Goal: Information Seeking & Learning: Learn about a topic

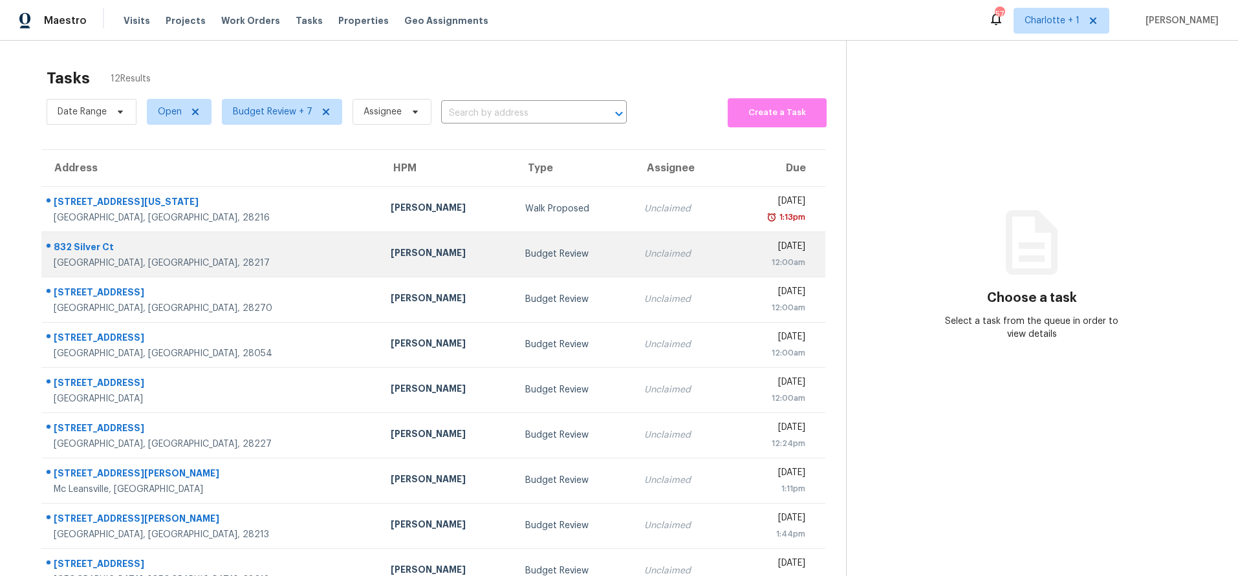
click at [391, 253] on div "Jason Bouque" at bounding box center [448, 254] width 114 height 16
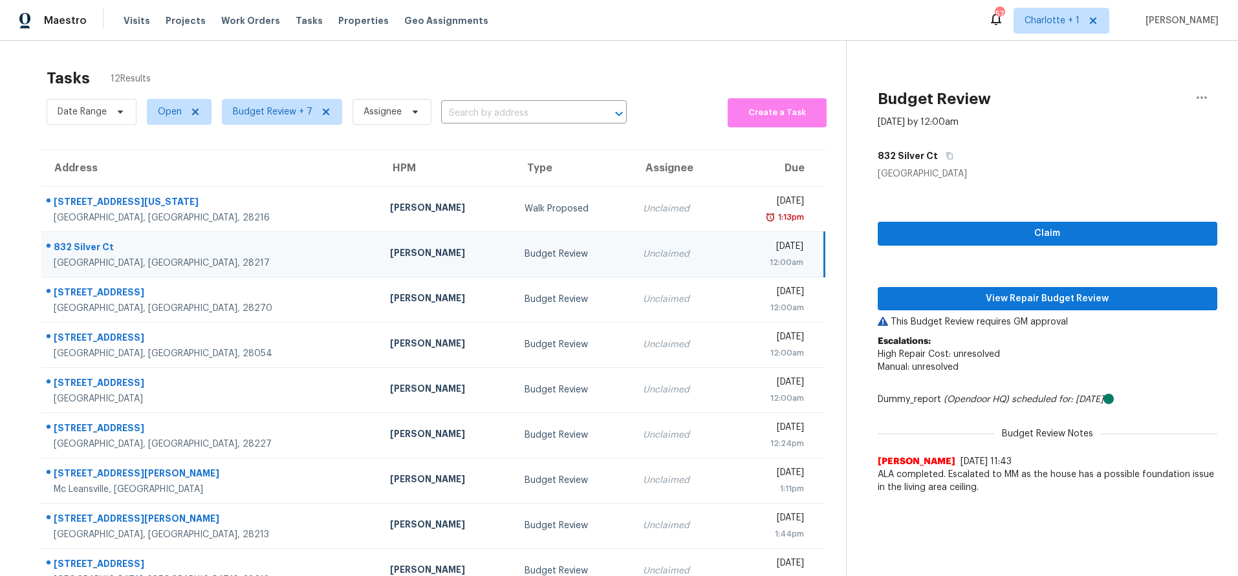
click at [212, 255] on div "832 Silver Ct" at bounding box center [212, 249] width 316 height 16
click at [952, 295] on span "View Repair Budget Review" at bounding box center [1047, 299] width 319 height 16
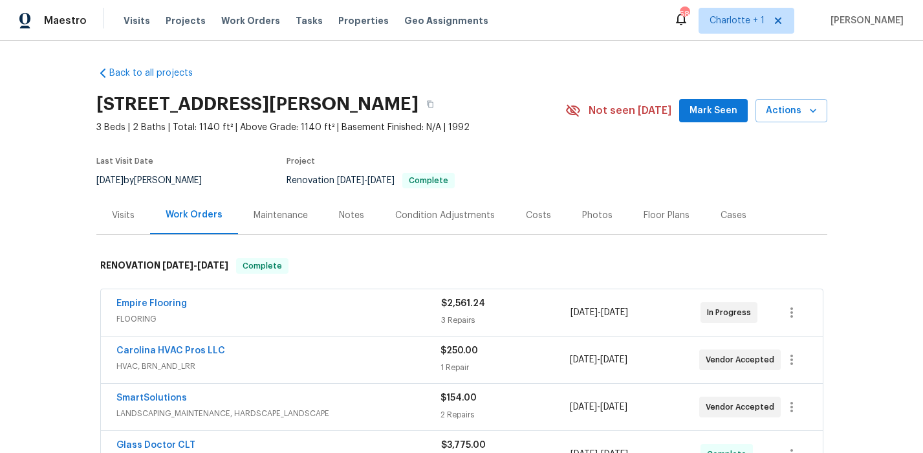
click at [515, 214] on div "Costs" at bounding box center [538, 215] width 56 height 38
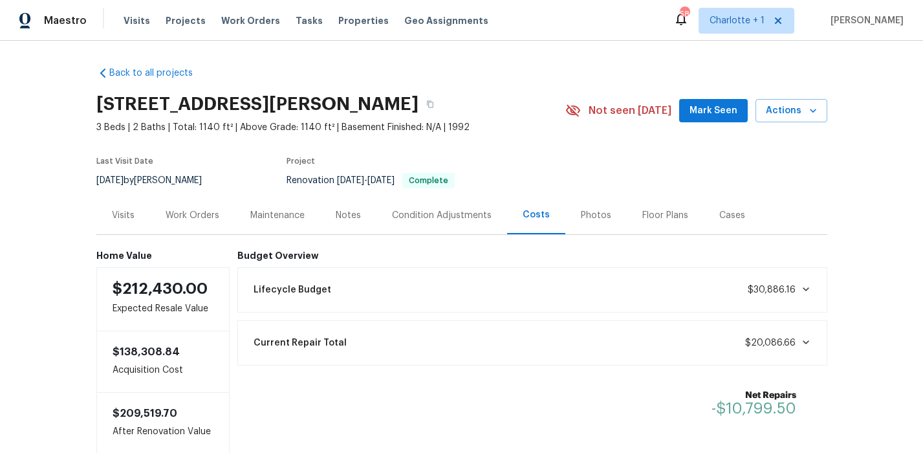
click at [581, 215] on div "Photos" at bounding box center [596, 215] width 30 height 13
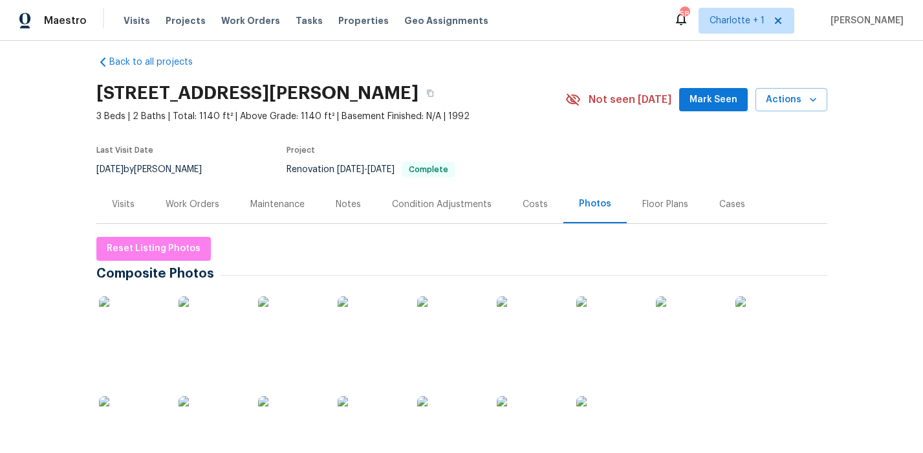
scroll to position [12, 0]
click at [150, 318] on img at bounding box center [131, 328] width 65 height 65
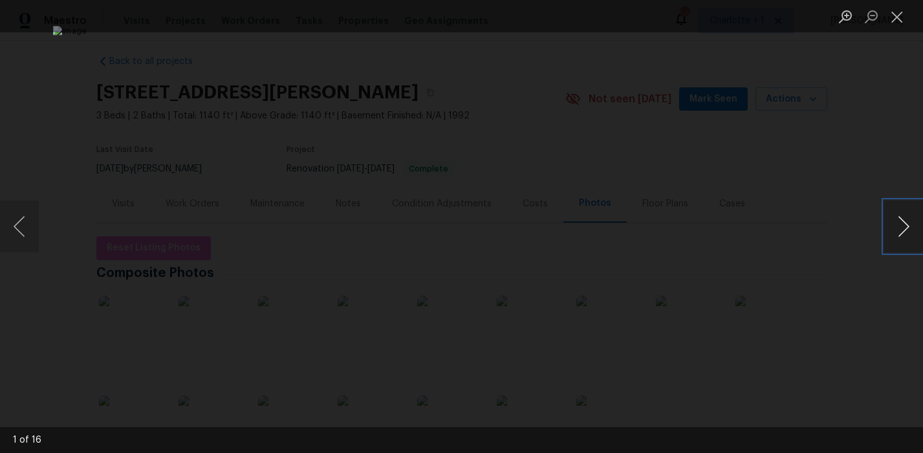
click at [909, 227] on button "Next image" at bounding box center [903, 227] width 39 height 52
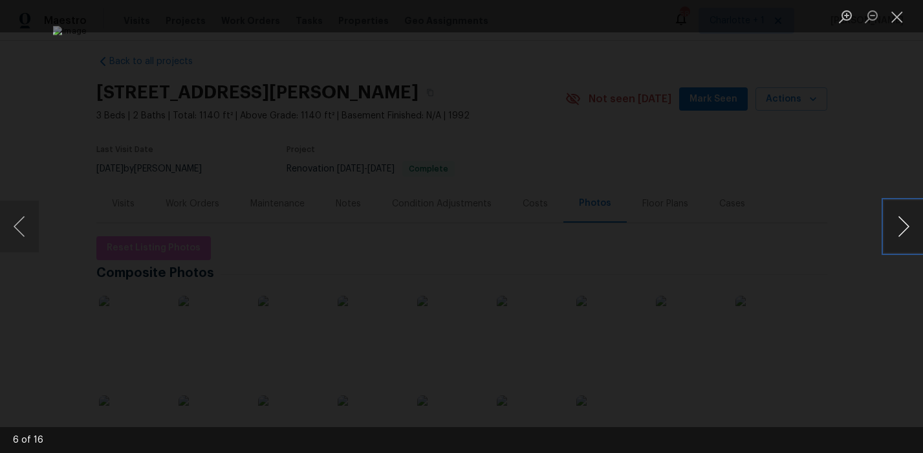
click at [909, 227] on button "Next image" at bounding box center [903, 227] width 39 height 52
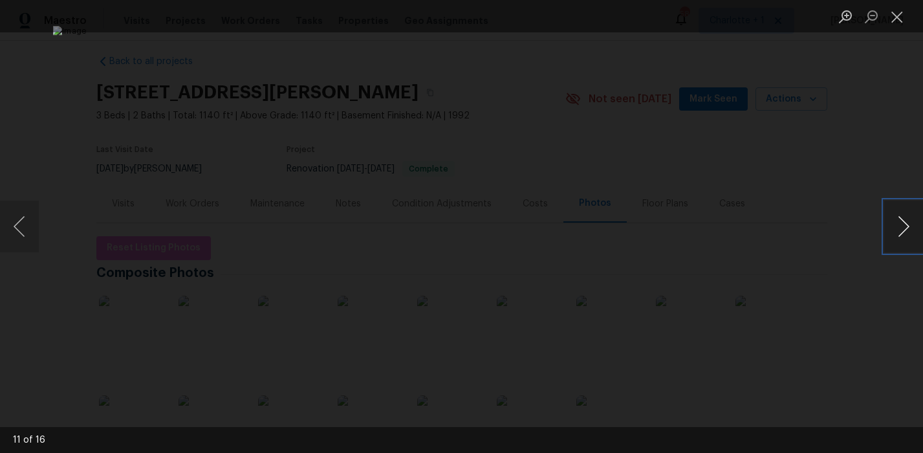
click at [909, 227] on button "Next image" at bounding box center [903, 227] width 39 height 52
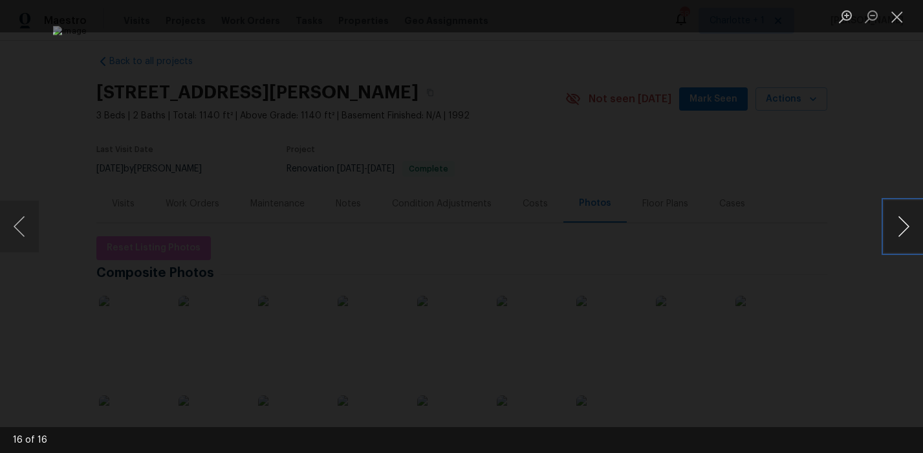
click at [909, 227] on button "Next image" at bounding box center [903, 227] width 39 height 52
click at [815, 147] on div "Lightbox" at bounding box center [461, 226] width 923 height 453
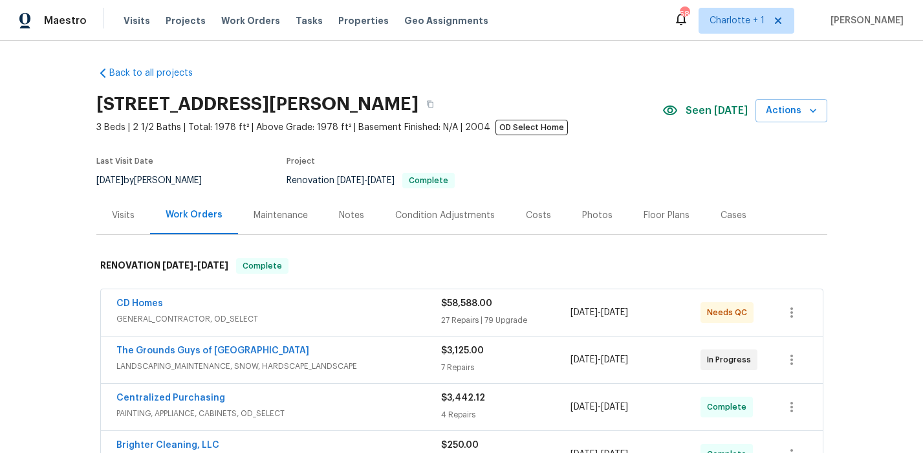
click at [527, 219] on div "Costs" at bounding box center [538, 215] width 25 height 13
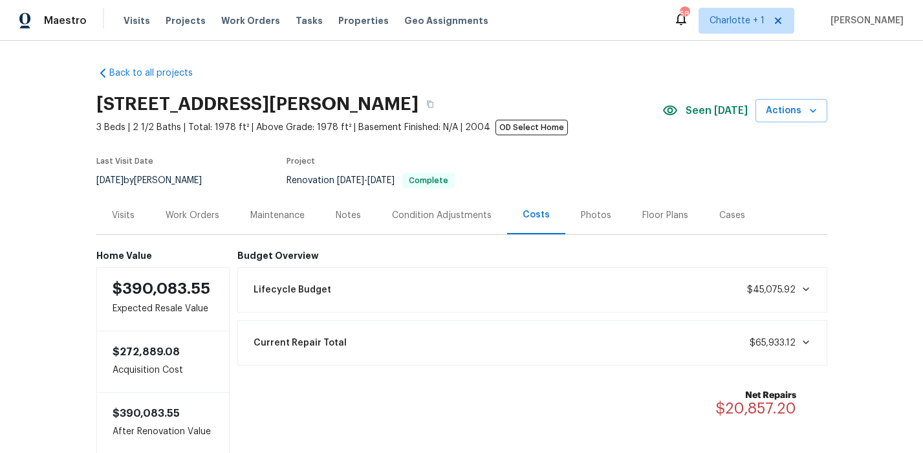
click at [587, 215] on div "Photos" at bounding box center [596, 215] width 30 height 13
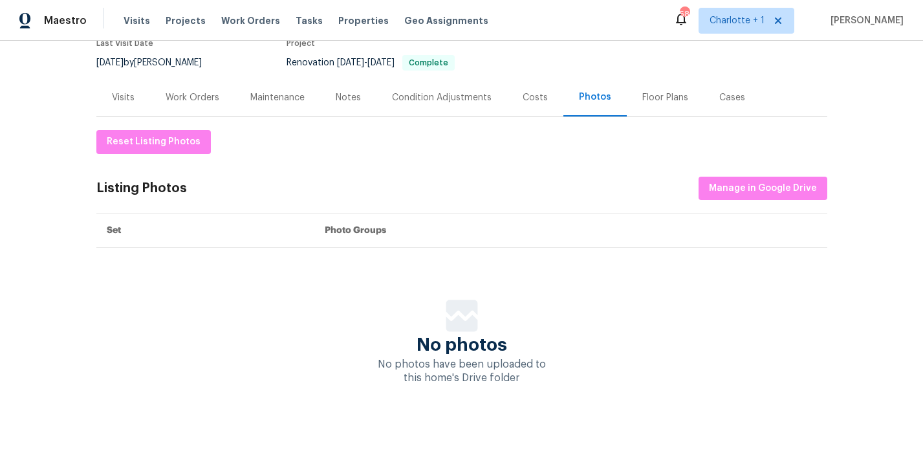
scroll to position [131, 0]
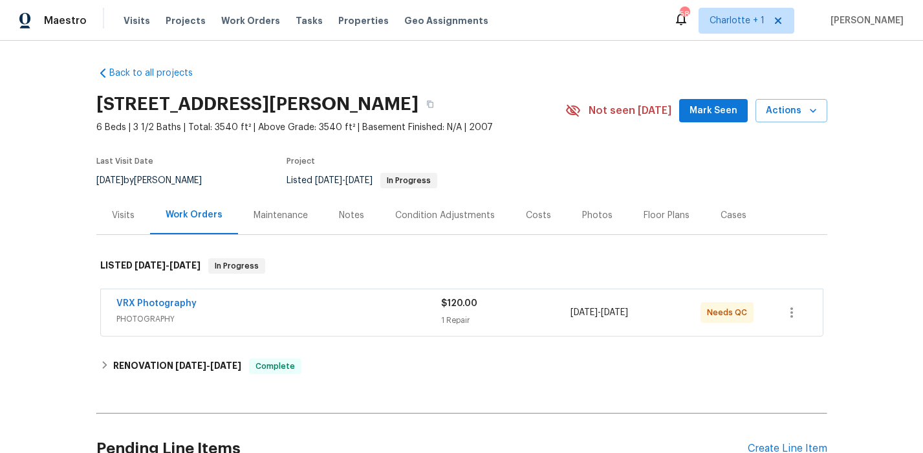
click at [528, 212] on div "Costs" at bounding box center [538, 215] width 25 height 13
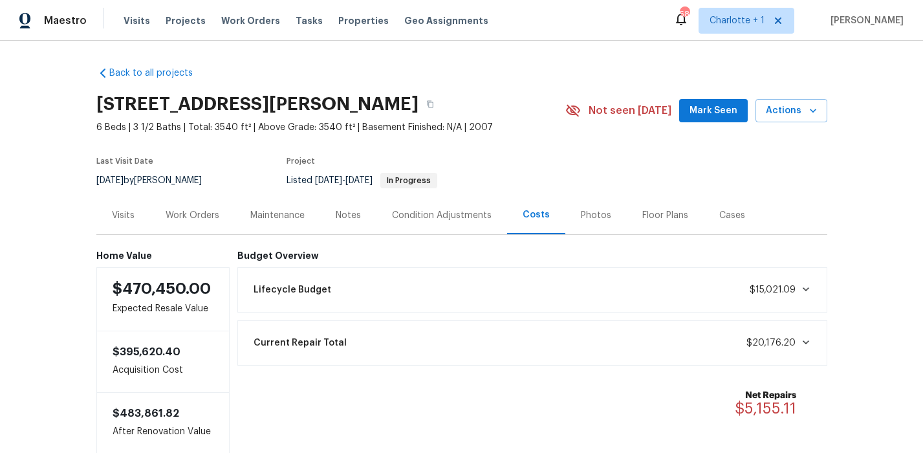
click at [585, 206] on div "Photos" at bounding box center [595, 215] width 61 height 38
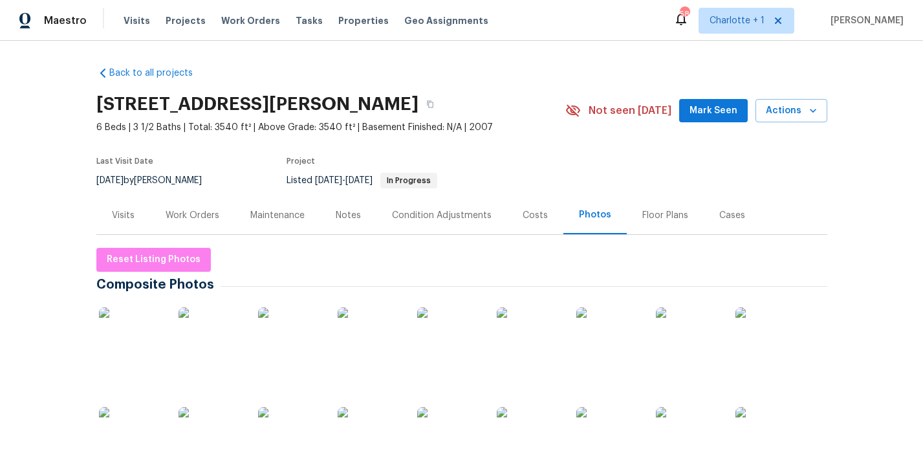
click at [159, 329] on div at bounding box center [131, 340] width 70 height 80
click at [133, 312] on img at bounding box center [131, 339] width 65 height 65
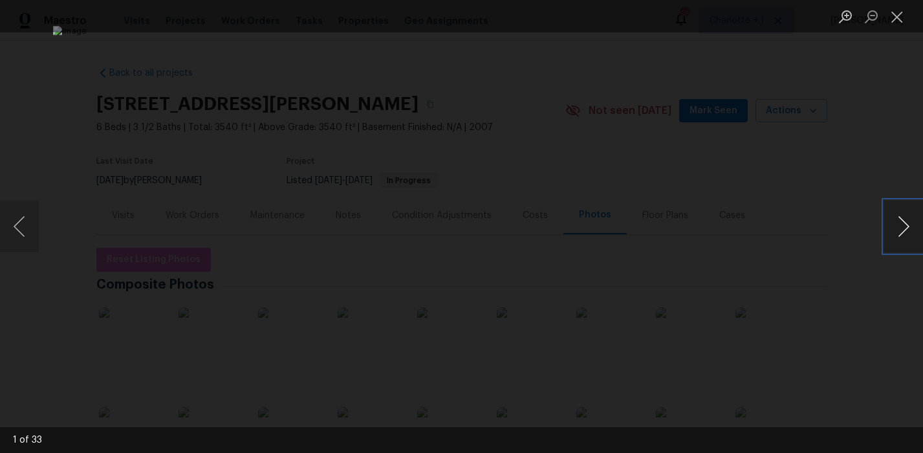
click at [886, 217] on button "Next image" at bounding box center [903, 227] width 39 height 52
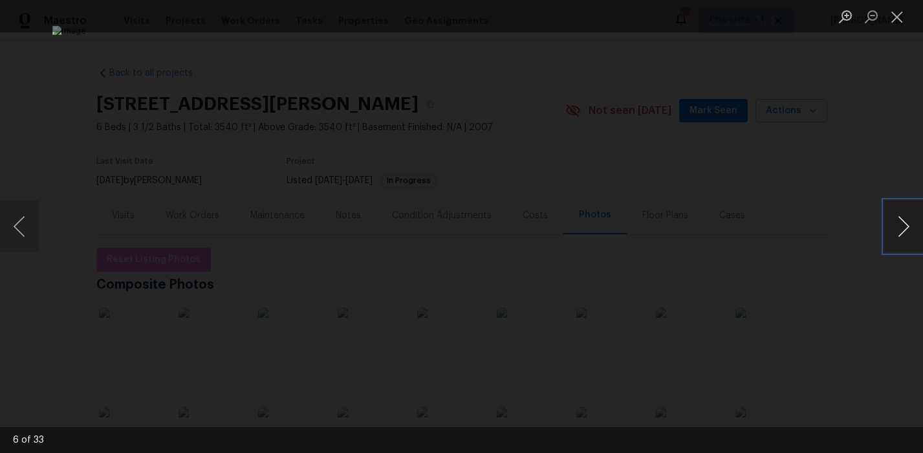
click at [886, 217] on button "Next image" at bounding box center [903, 227] width 39 height 52
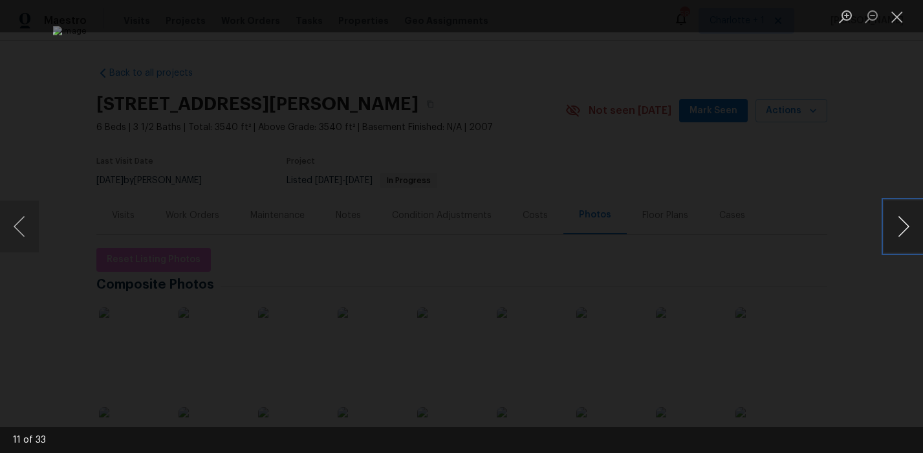
click at [892, 219] on button "Next image" at bounding box center [903, 227] width 39 height 52
click at [903, 17] on button "Close lightbox" at bounding box center [897, 16] width 26 height 23
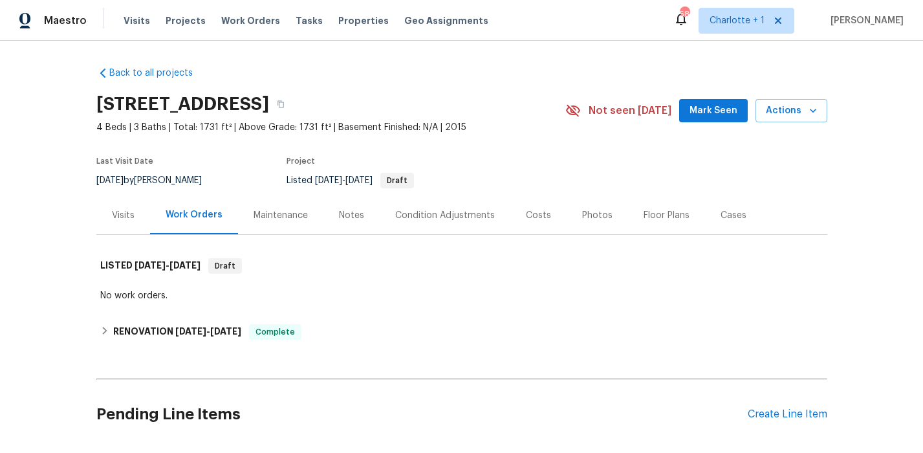
click at [526, 214] on div "Costs" at bounding box center [538, 215] width 25 height 13
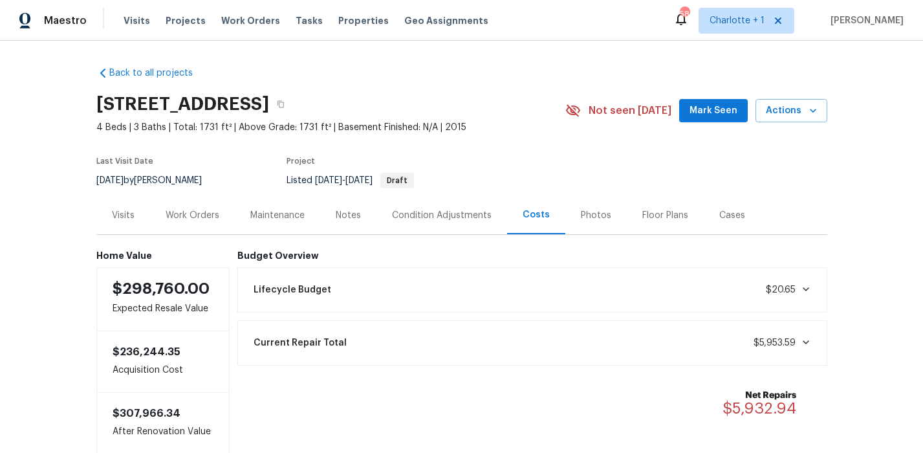
click at [173, 221] on div "Work Orders" at bounding box center [193, 215] width 54 height 13
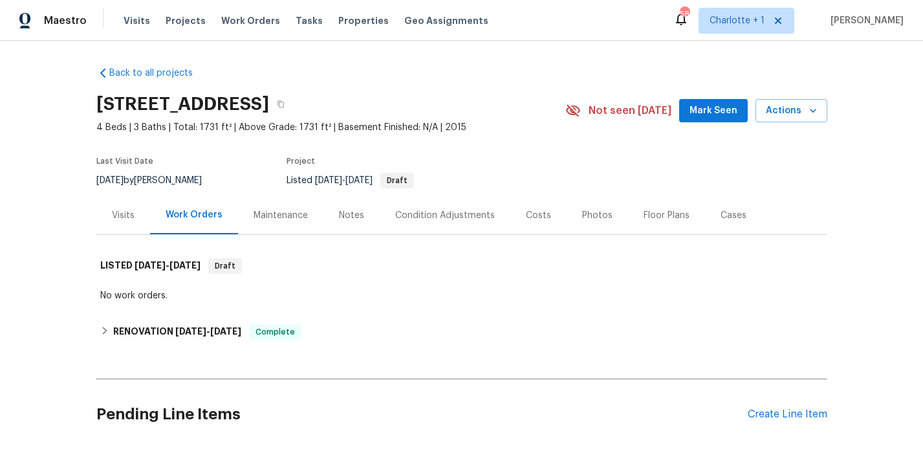
click at [351, 217] on div "Notes" at bounding box center [351, 215] width 25 height 13
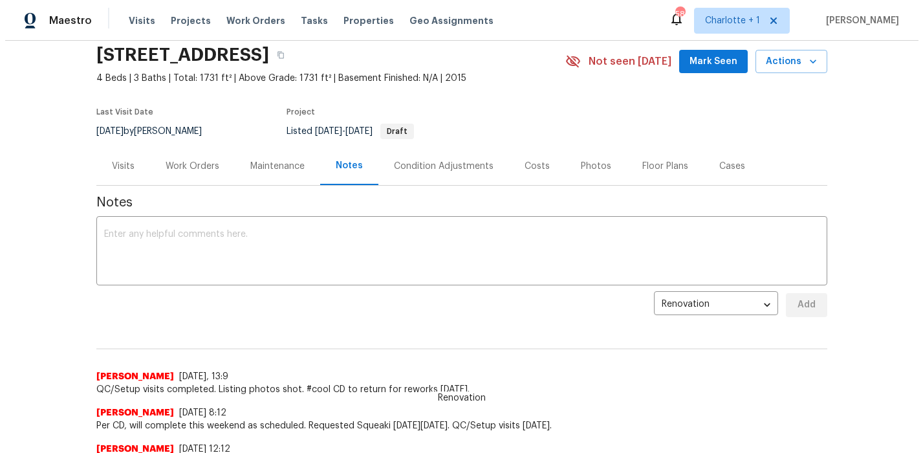
scroll to position [27, 0]
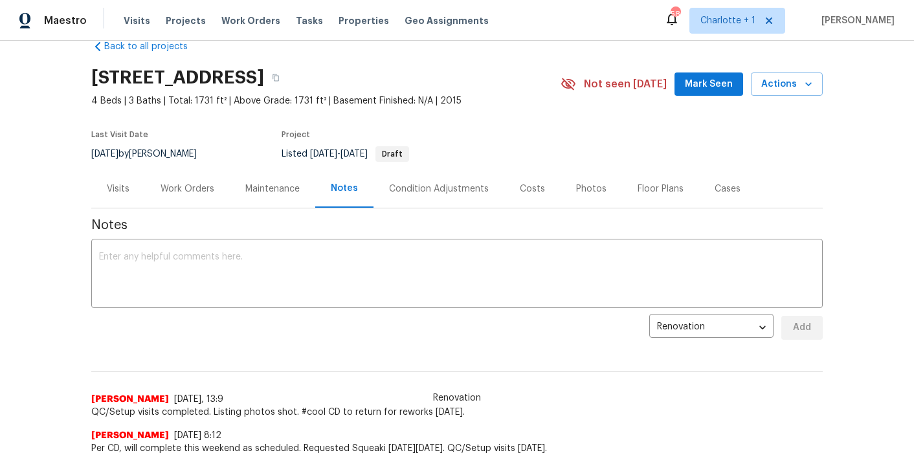
click at [576, 192] on div "Photos" at bounding box center [591, 188] width 30 height 13
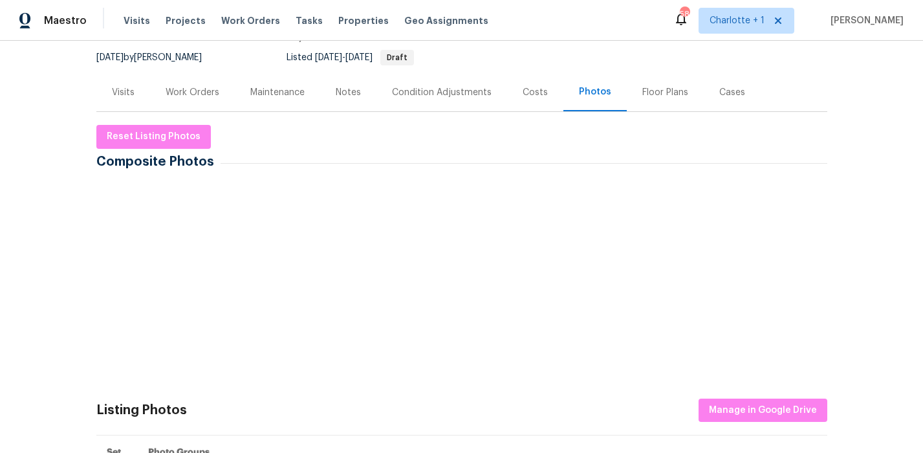
scroll to position [134, 0]
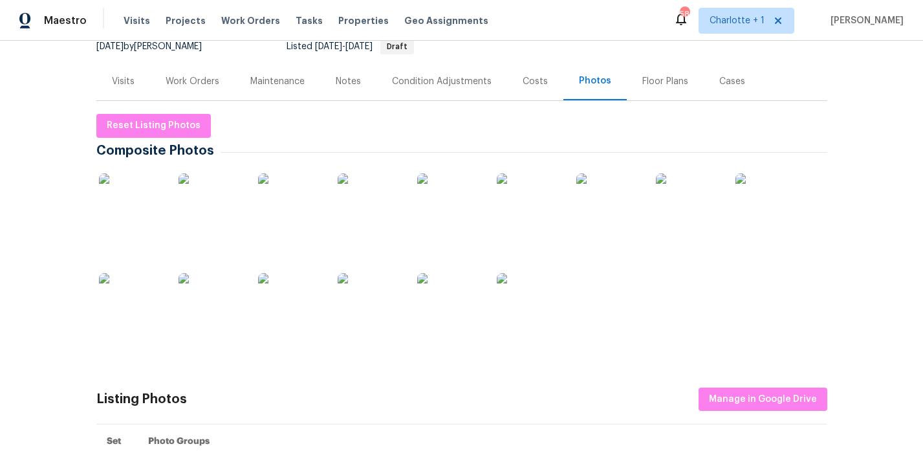
click at [115, 212] on img at bounding box center [131, 205] width 65 height 65
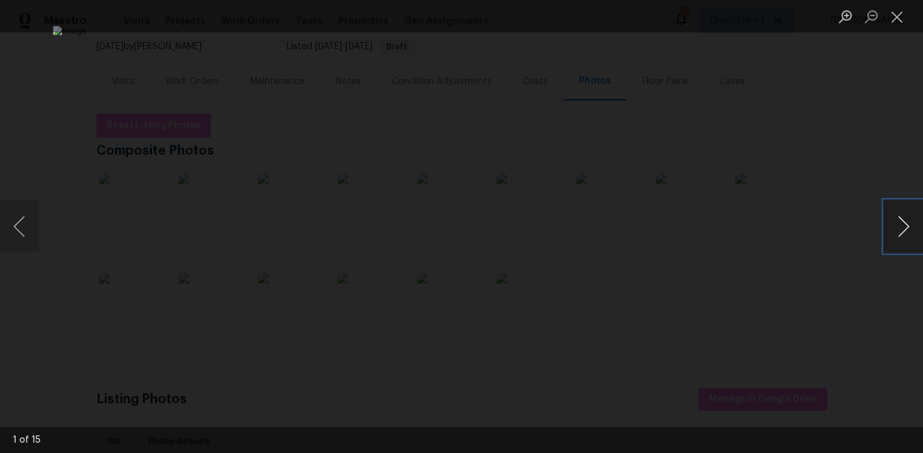
click at [894, 224] on button "Next image" at bounding box center [903, 227] width 39 height 52
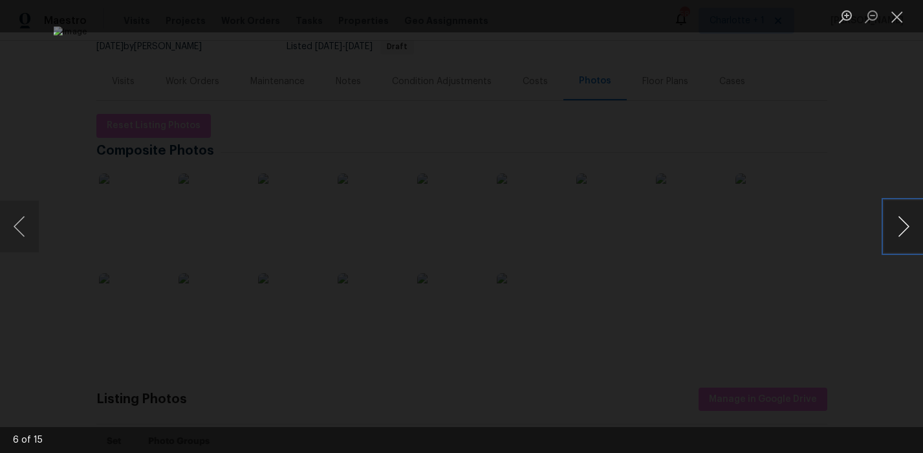
click at [894, 224] on button "Next image" at bounding box center [903, 227] width 39 height 52
click at [885, 144] on div "Lightbox" at bounding box center [461, 226] width 923 height 453
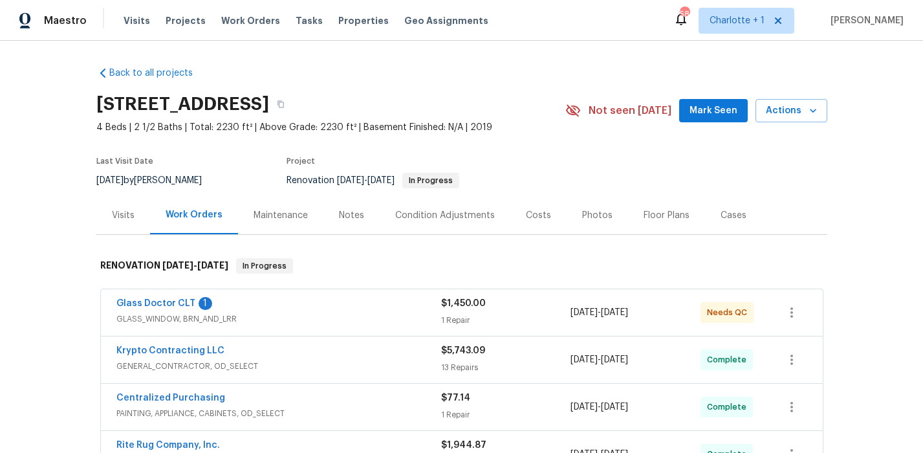
click at [526, 221] on div "Costs" at bounding box center [538, 215] width 25 height 13
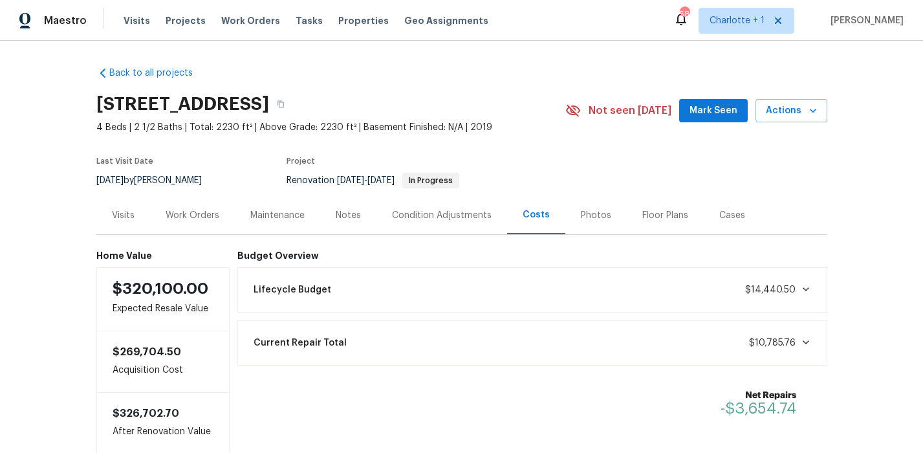
click at [581, 219] on div "Photos" at bounding box center [596, 215] width 30 height 13
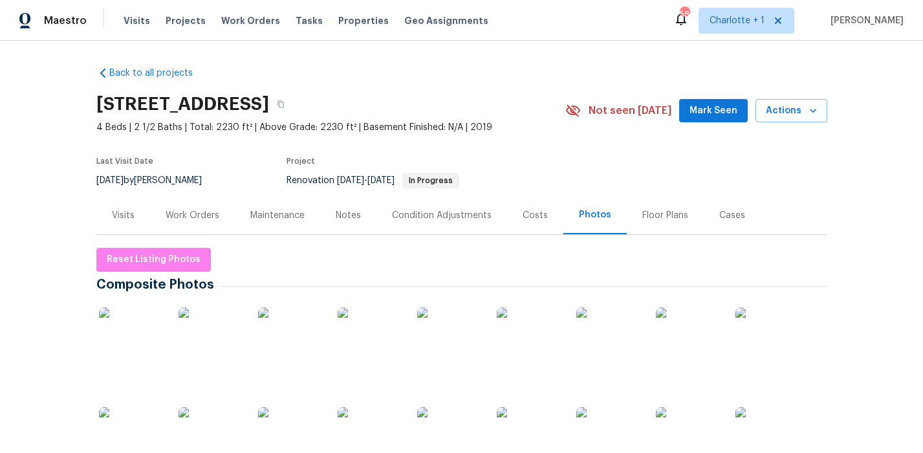
click at [121, 336] on img at bounding box center [131, 339] width 65 height 65
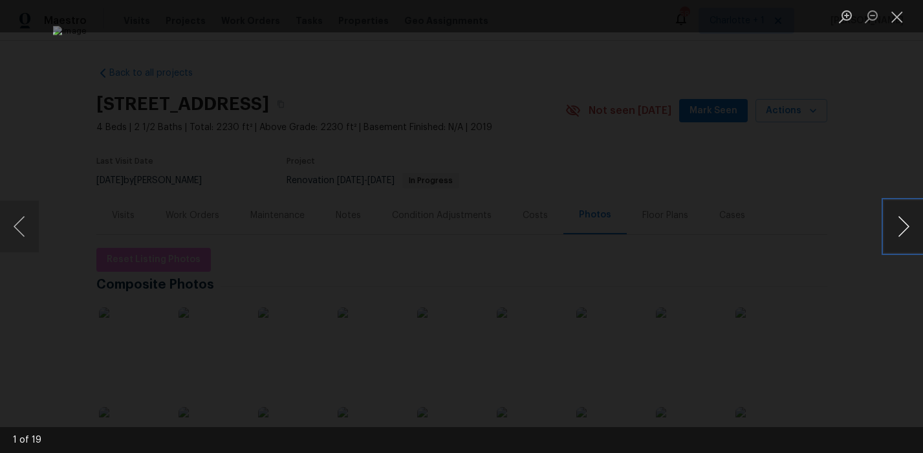
click at [904, 232] on button "Next image" at bounding box center [903, 227] width 39 height 52
click at [896, 230] on button "Next image" at bounding box center [903, 227] width 39 height 52
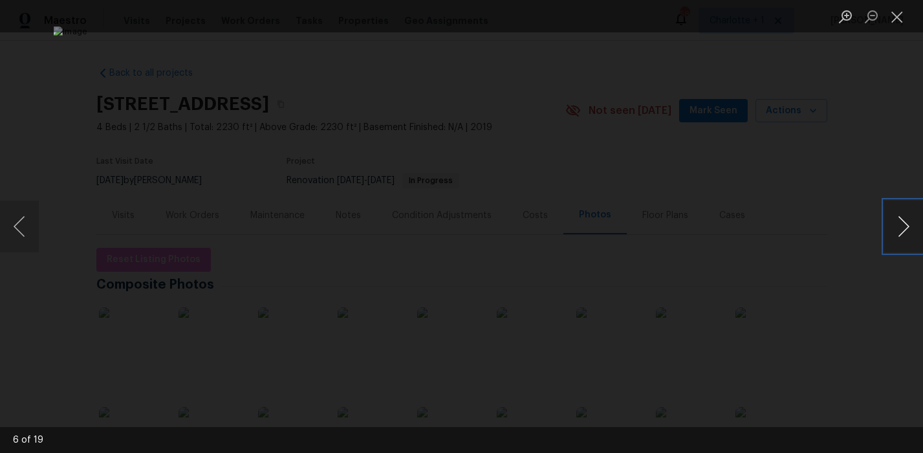
click at [896, 230] on button "Next image" at bounding box center [903, 227] width 39 height 52
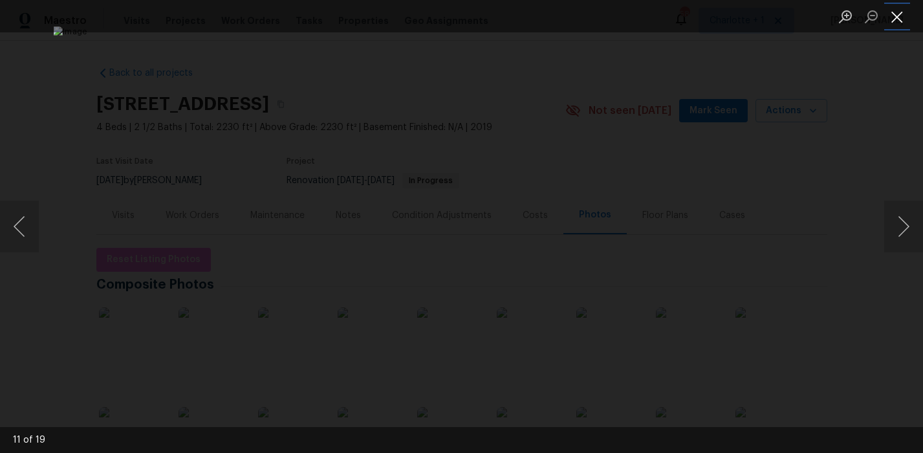
click at [894, 25] on button "Close lightbox" at bounding box center [897, 16] width 26 height 23
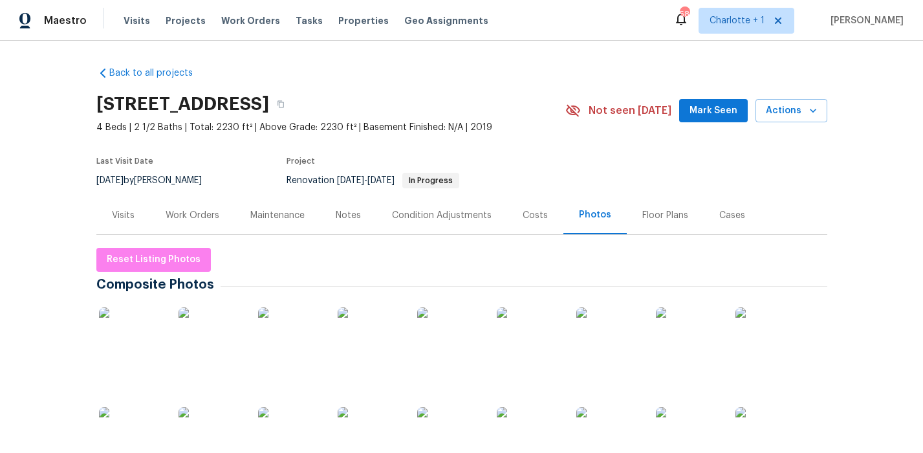
click at [534, 215] on div "Costs" at bounding box center [535, 215] width 25 height 13
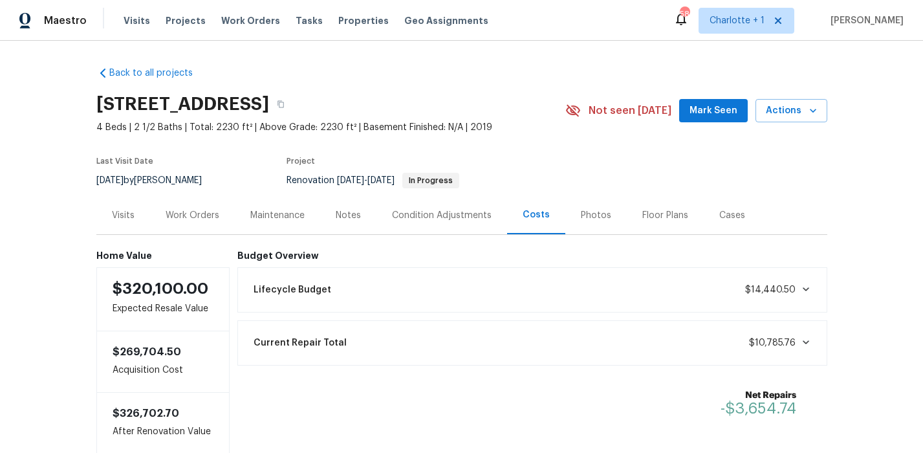
click at [166, 216] on div "Work Orders" at bounding box center [193, 215] width 54 height 13
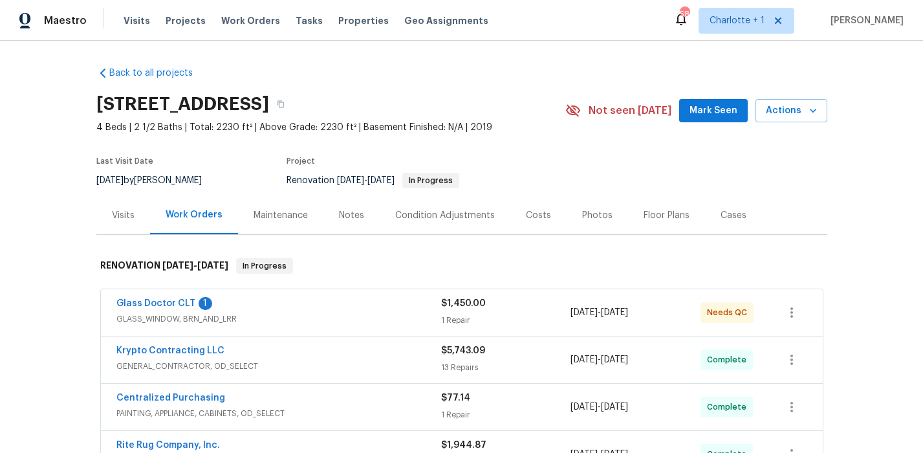
click at [301, 309] on div "Glass Doctor CLT 1" at bounding box center [278, 305] width 325 height 16
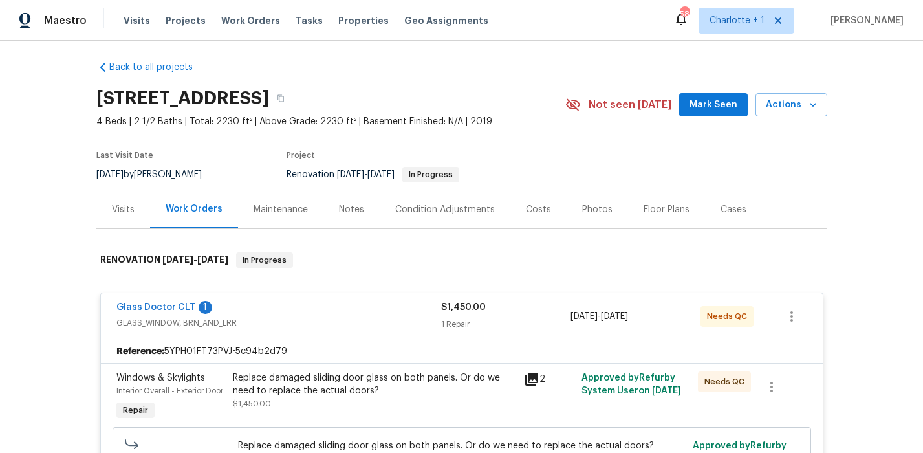
scroll to position [153, 0]
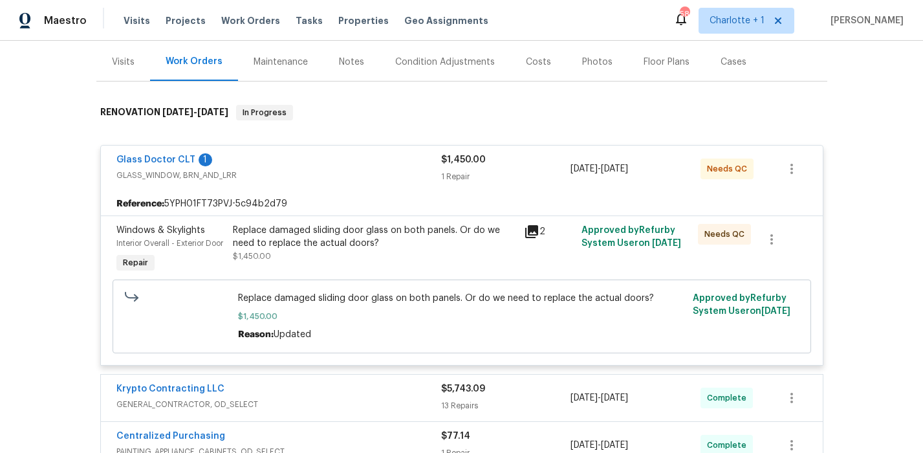
click at [308, 243] on div "Replace damaged sliding door glass on both panels. Or do we need to replace the…" at bounding box center [374, 237] width 283 height 26
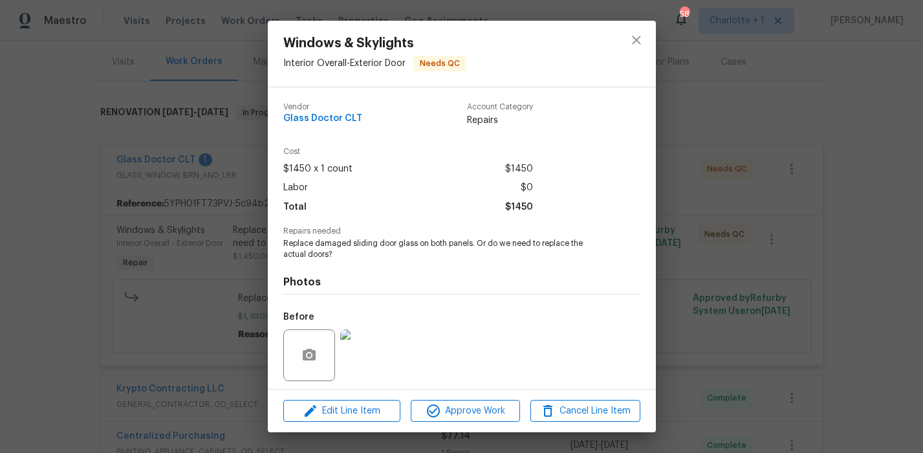
scroll to position [89, 0]
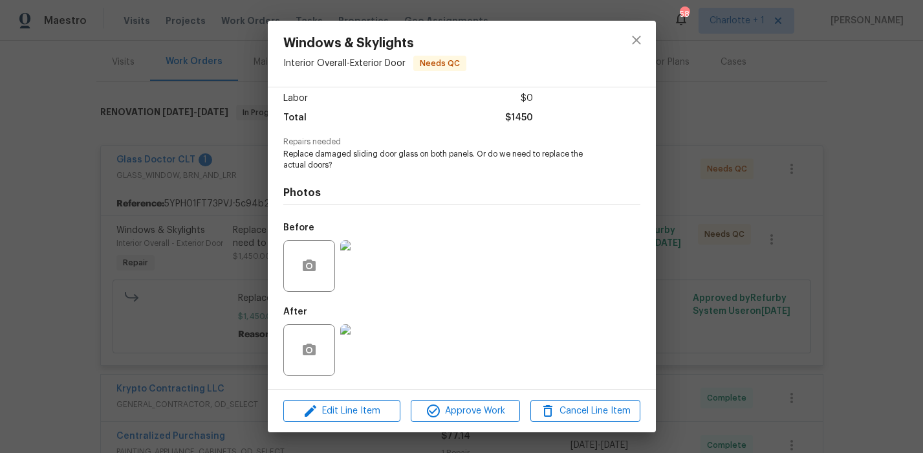
click at [358, 322] on div at bounding box center [366, 349] width 57 height 67
click at [359, 331] on img at bounding box center [366, 350] width 52 height 52
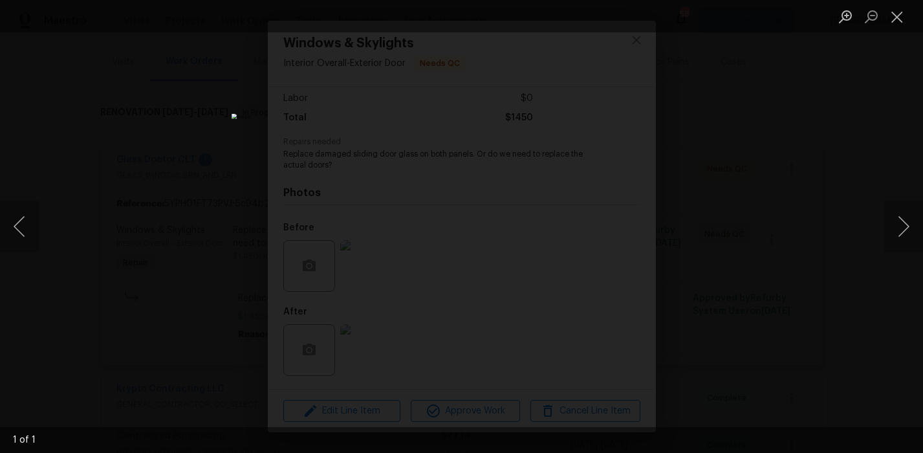
click at [849, 127] on div "Lightbox" at bounding box center [461, 226] width 923 height 453
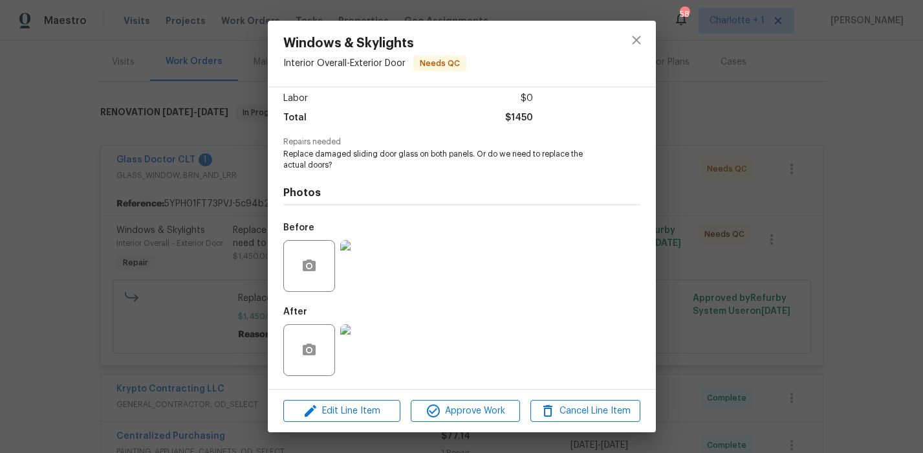
click at [380, 257] on img at bounding box center [366, 266] width 52 height 52
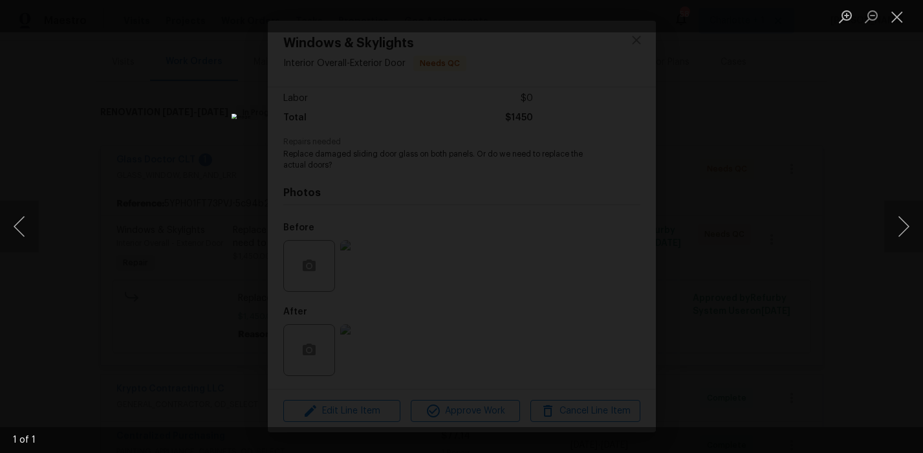
click at [837, 149] on div "Lightbox" at bounding box center [461, 226] width 923 height 453
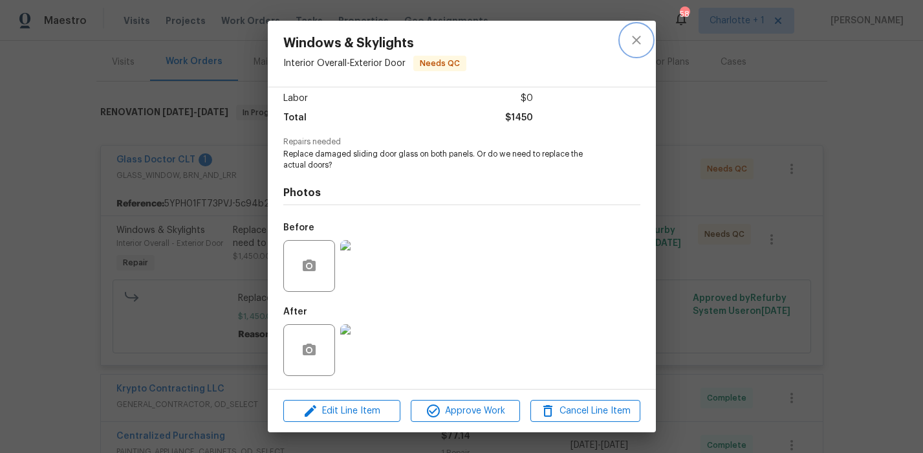
click at [639, 36] on icon "close" at bounding box center [636, 40] width 8 height 8
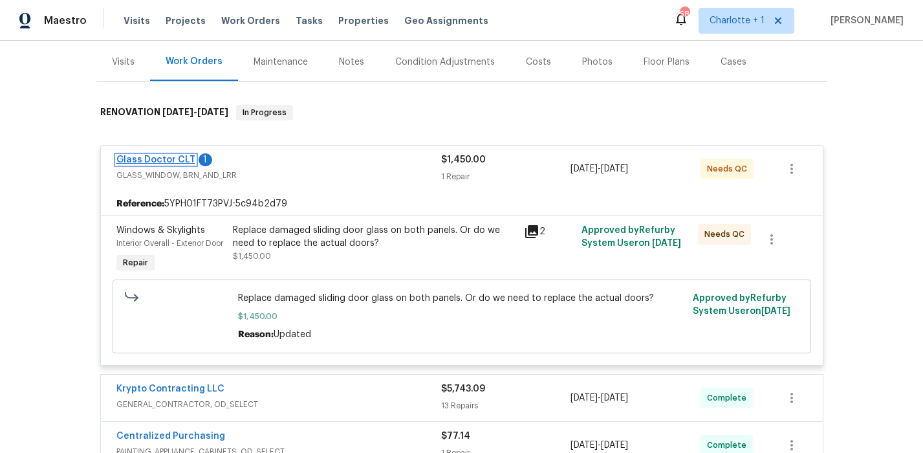
click at [164, 160] on link "Glass Doctor CLT" at bounding box center [155, 159] width 79 height 9
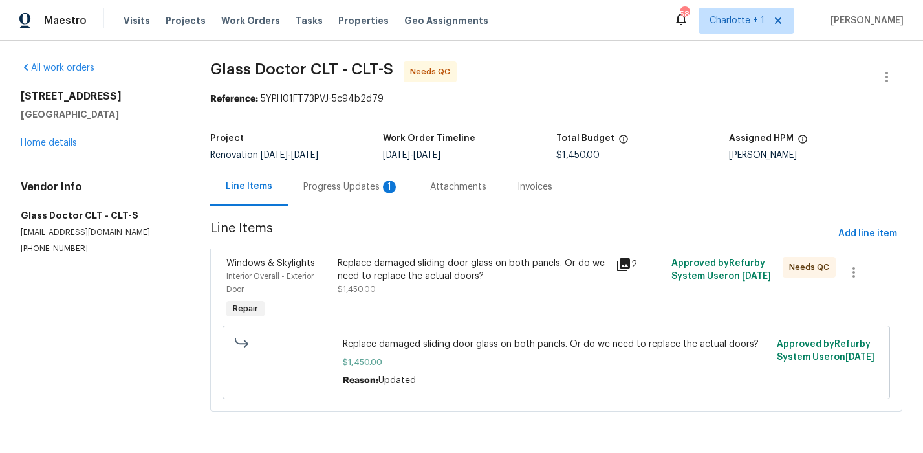
click at [342, 187] on div "Progress Updates 1" at bounding box center [351, 187] width 96 height 13
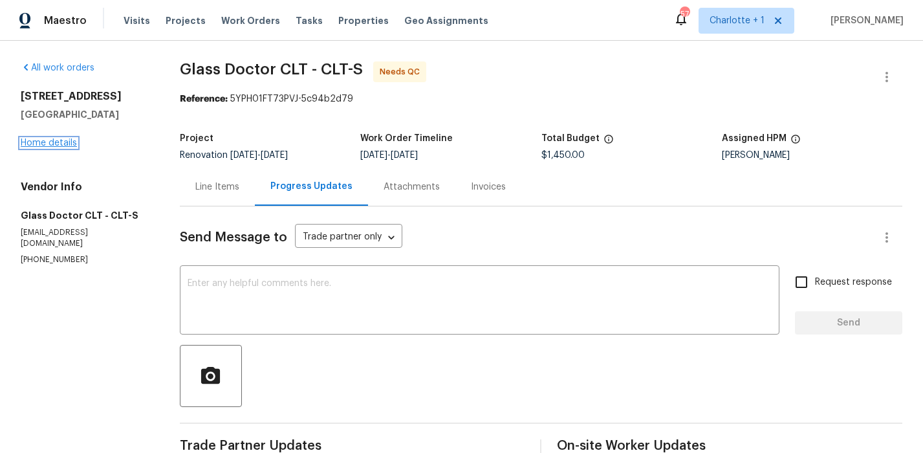
click at [46, 140] on link "Home details" at bounding box center [49, 142] width 56 height 9
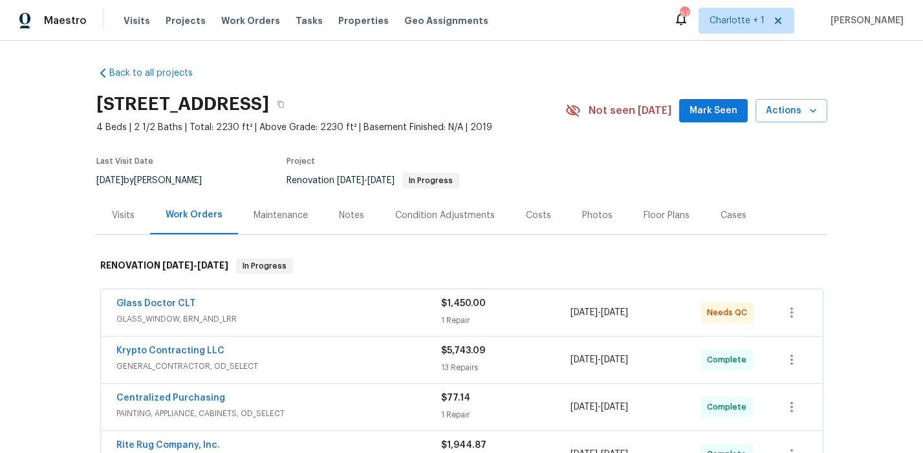
click at [487, 72] on div "Back to all projects [STREET_ADDRESS] 4 Beds | 2 1/2 Baths | Total: 2230 ft² | …" at bounding box center [461, 376] width 731 height 641
click at [327, 60] on div "Back to all projects [STREET_ADDRESS] 4 Beds | 2 1/2 Baths | Total: 2230 ft² | …" at bounding box center [461, 376] width 731 height 641
click at [532, 210] on div "Costs" at bounding box center [538, 215] width 25 height 13
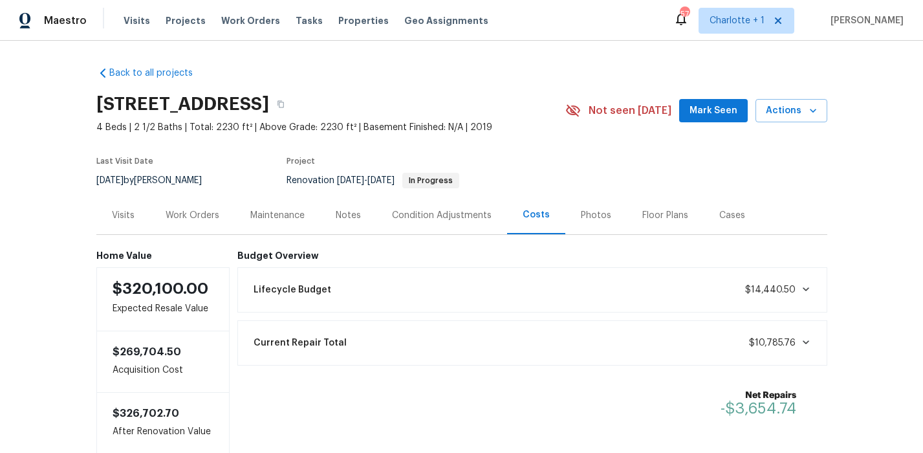
click at [888, 99] on div "Back to all projects [STREET_ADDRESS] 4 Beds | 2 1/2 Baths | Total: 2230 ft² | …" at bounding box center [461, 247] width 923 height 412
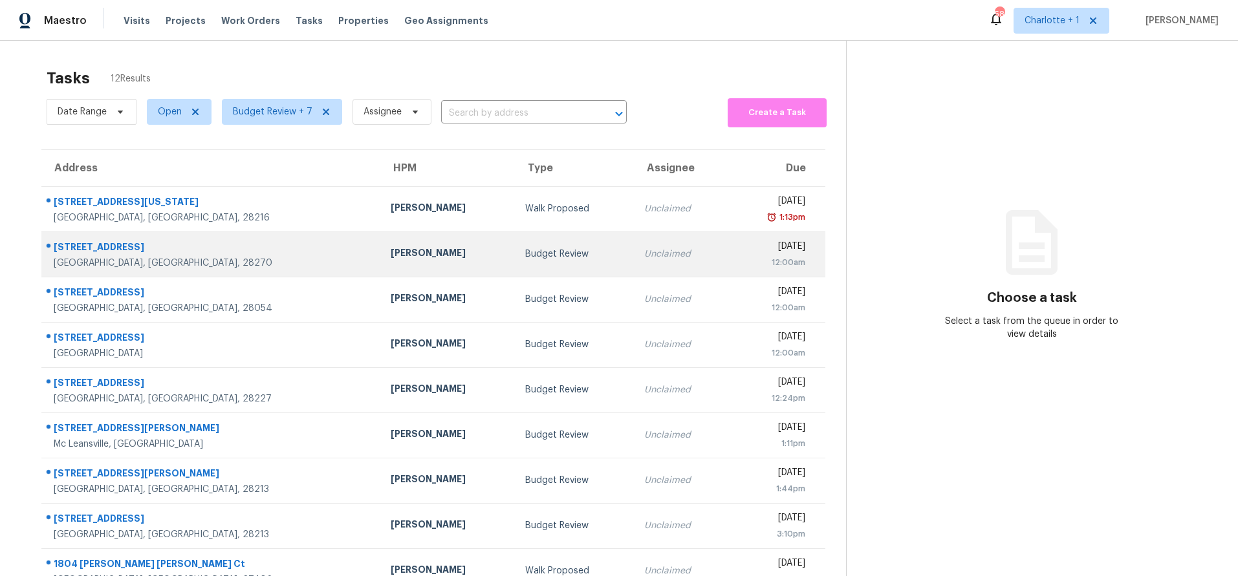
click at [739, 256] on div "12:00am" at bounding box center [772, 262] width 67 height 13
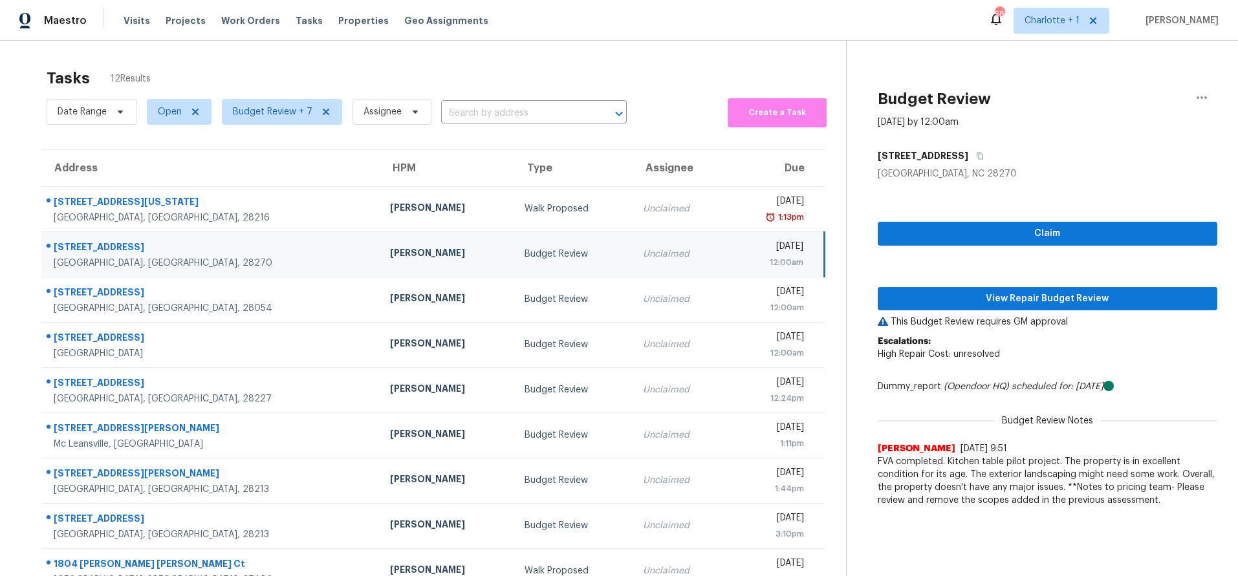
click at [633, 182] on th "Assignee" at bounding box center [680, 168] width 94 height 36
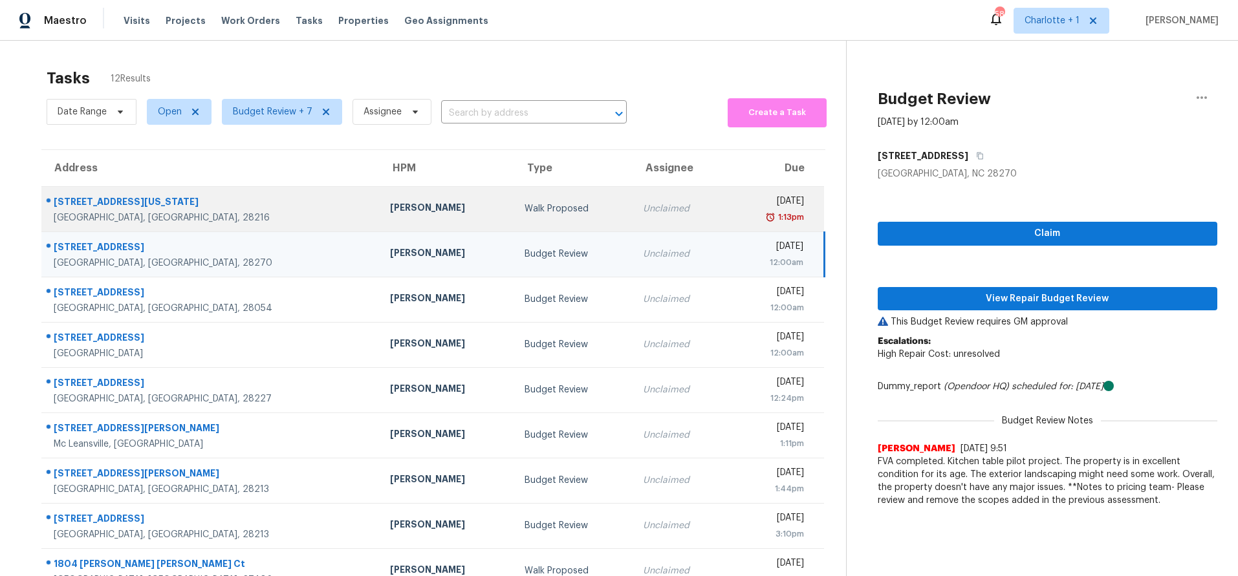
click at [633, 195] on td "Unclaimed" at bounding box center [680, 208] width 94 height 45
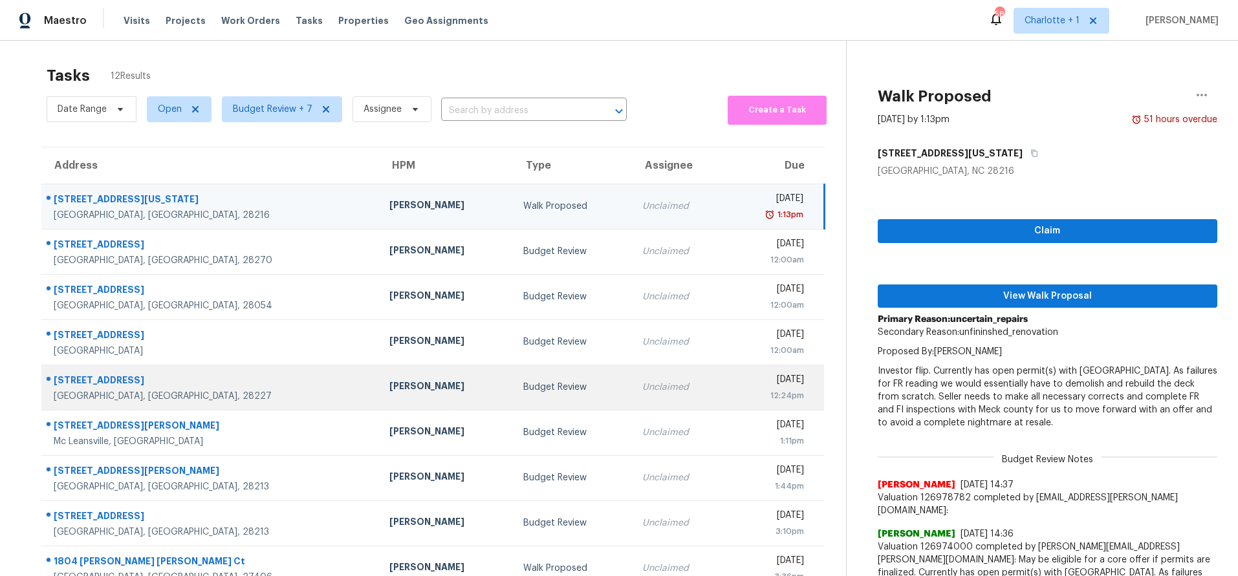
scroll to position [1, 0]
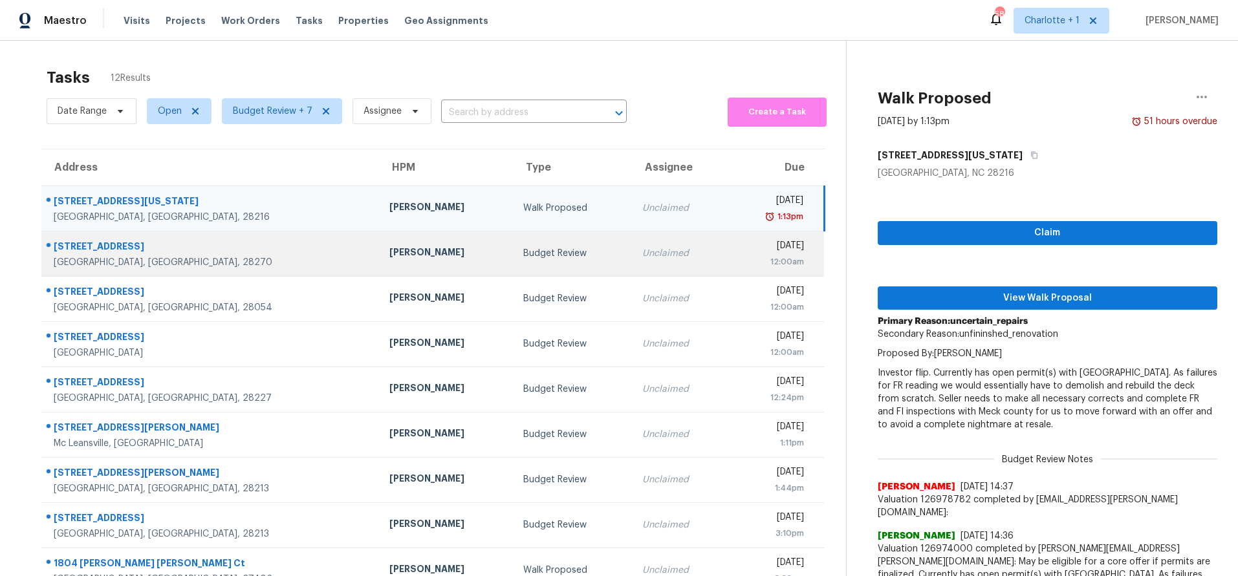
click at [736, 256] on div "12:00am" at bounding box center [770, 262] width 68 height 13
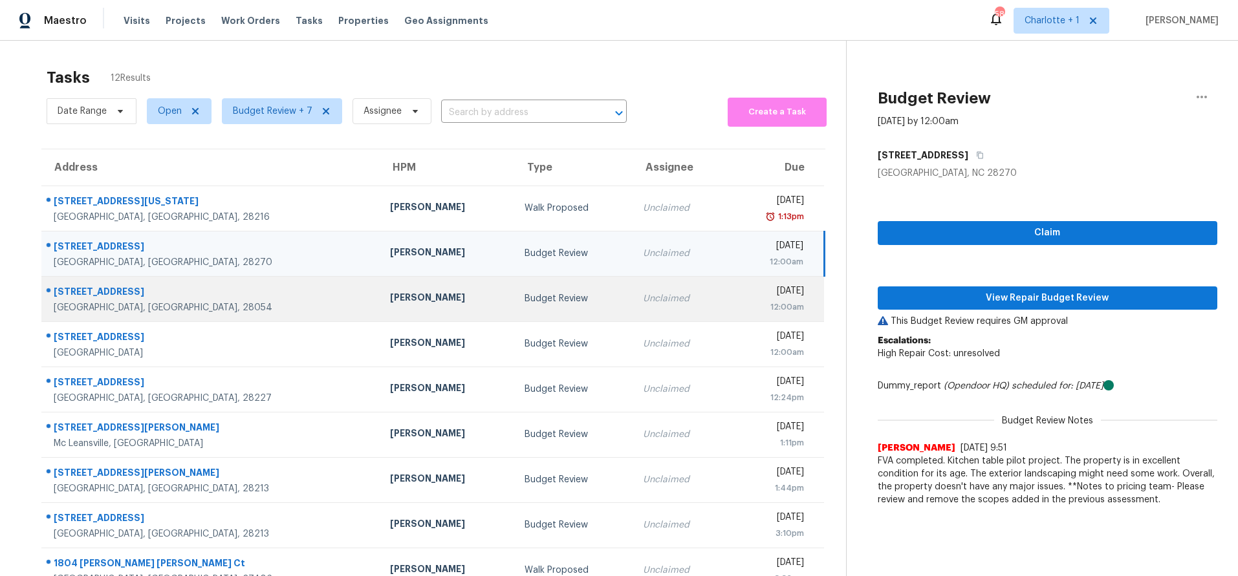
click at [727, 301] on td "[DATE] 12:00am" at bounding box center [775, 298] width 97 height 45
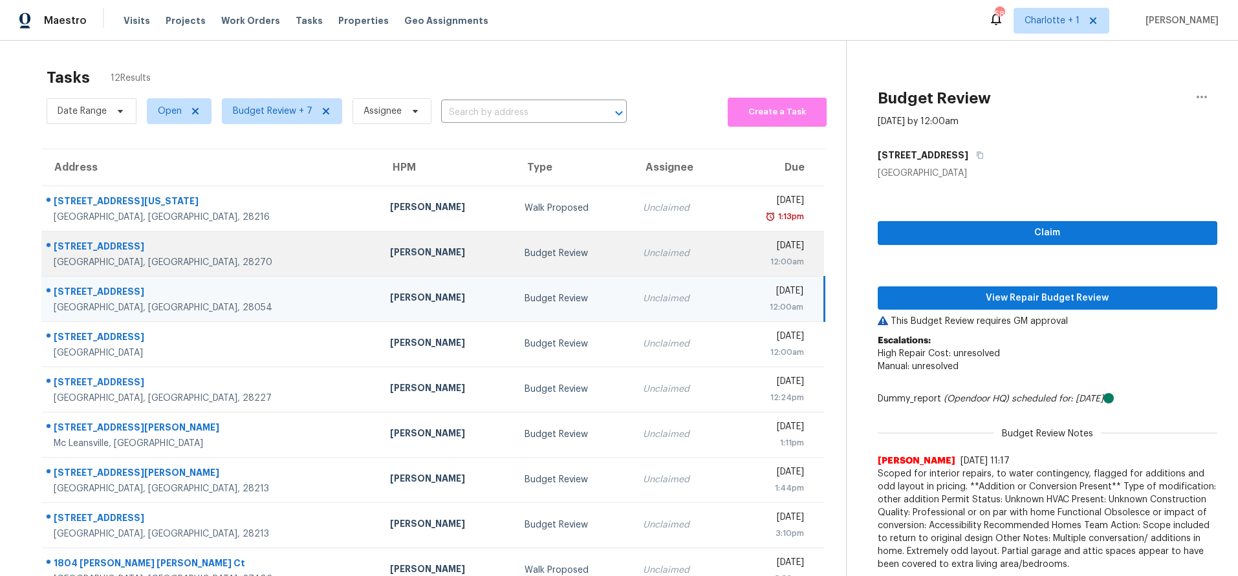
click at [643, 255] on div "Unclaimed" at bounding box center [680, 253] width 74 height 13
